Goal: Information Seeking & Learning: Check status

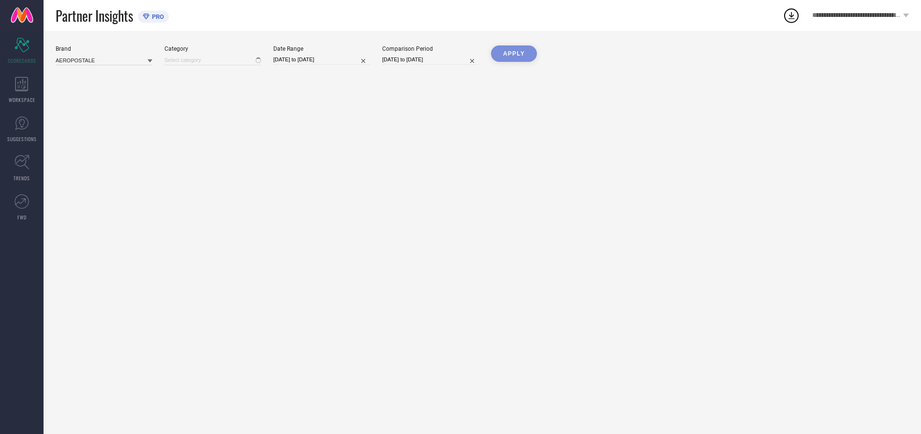
type input "All"
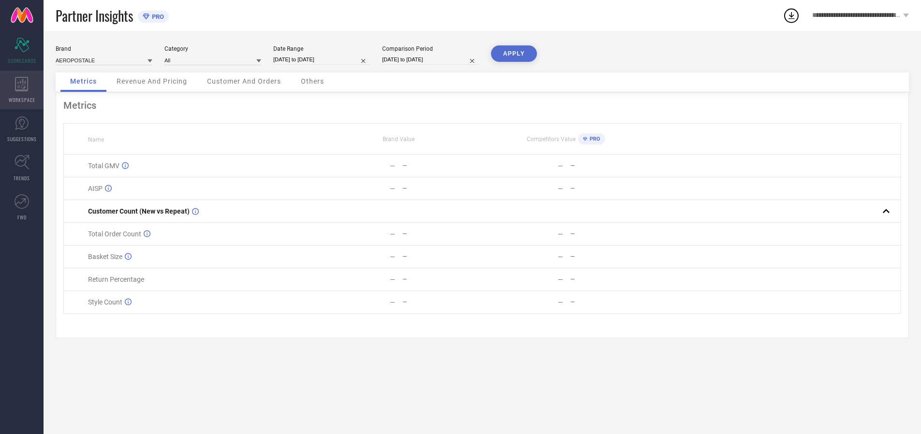
click at [22, 90] on icon at bounding box center [21, 84] width 13 height 15
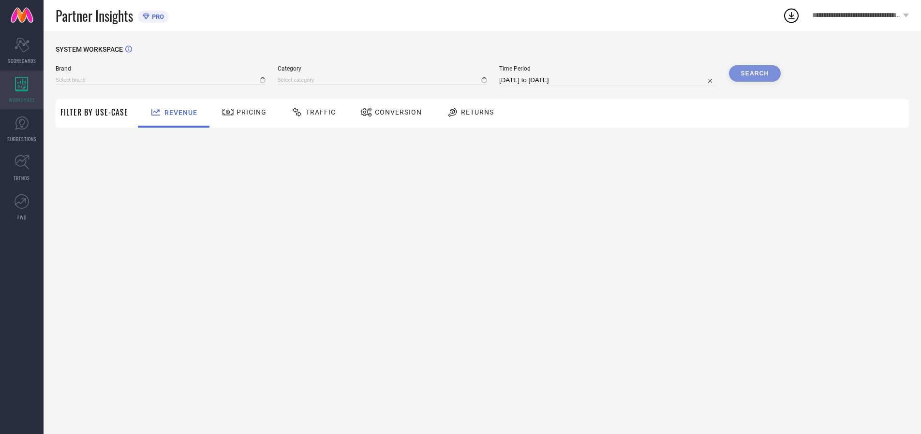
type input "AEROPOSTALE"
type input "All"
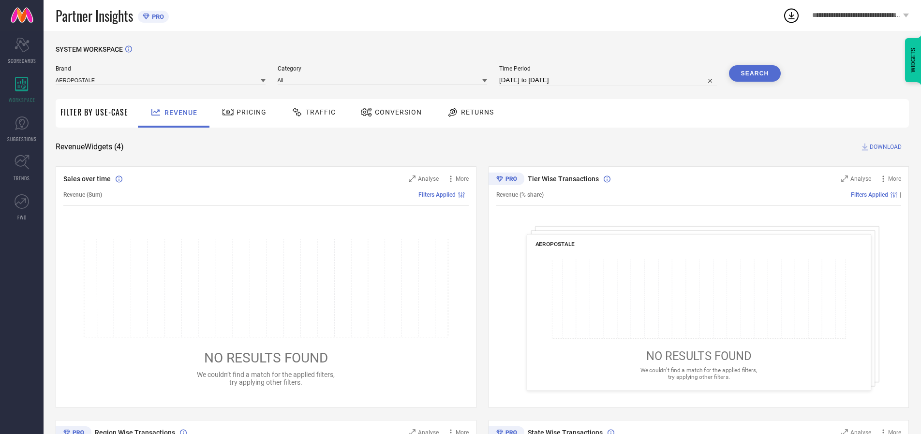
click at [395, 112] on span "Conversion" at bounding box center [398, 112] width 47 height 8
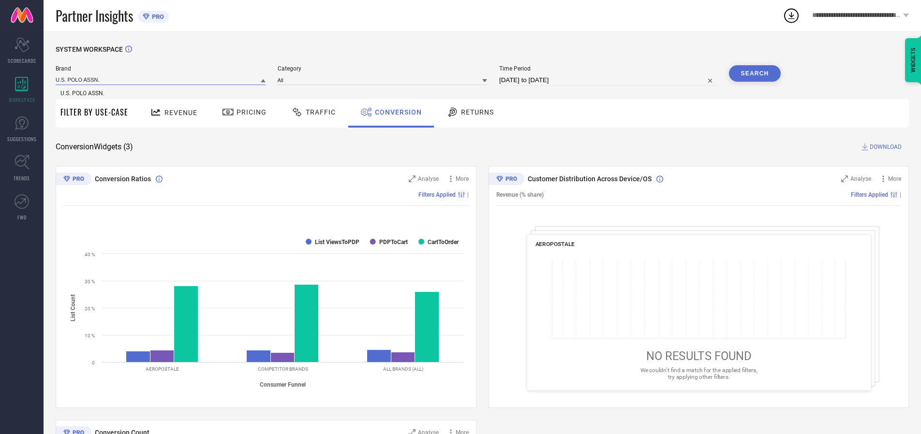
type input "U.S. POLO ASSN."
click at [82, 93] on span "U.S. POLO ASSN." at bounding box center [82, 93] width 44 height 7
type input "All"
click at [287, 93] on span "All" at bounding box center [285, 93] width 7 height 7
click at [609, 80] on input "[DATE] to [DATE]" at bounding box center [608, 80] width 218 height 12
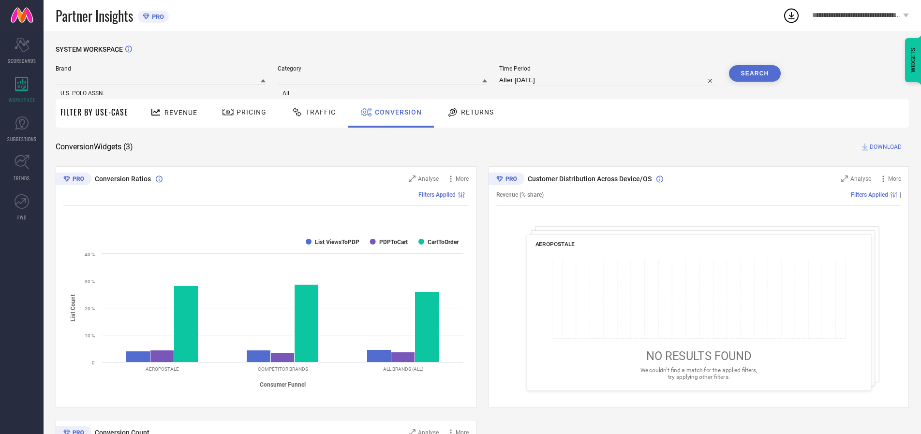
type input "19-08-2025 to 19-08-2025"
click at [754, 74] on button "Search" at bounding box center [755, 73] width 52 height 16
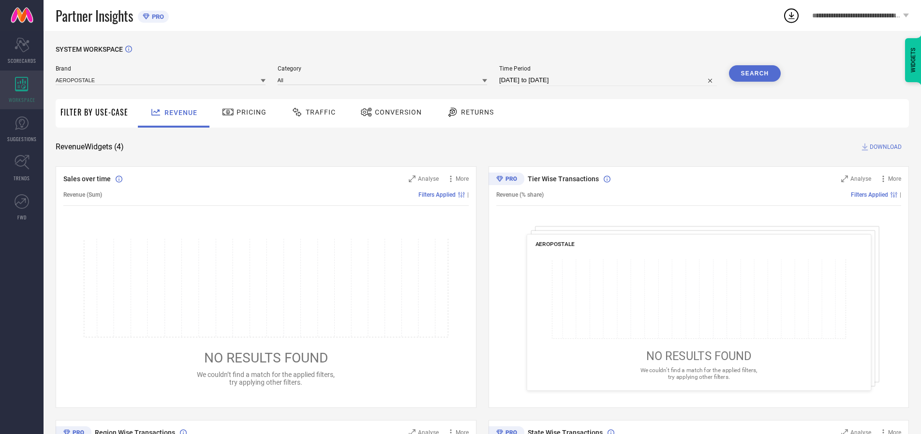
click at [22, 90] on icon at bounding box center [21, 84] width 13 height 15
click at [395, 112] on span "Conversion" at bounding box center [398, 112] width 47 height 8
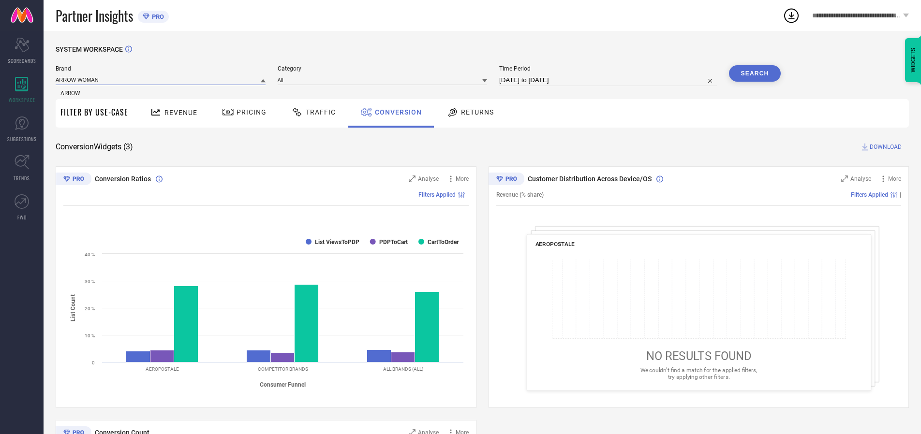
type input "ARROW WOMAN"
